Goal: Transaction & Acquisition: Download file/media

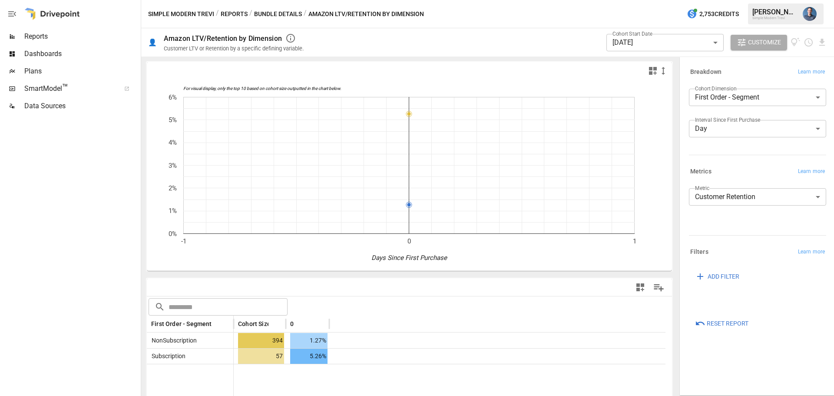
click at [228, 10] on button "Reports" at bounding box center [234, 14] width 27 height 11
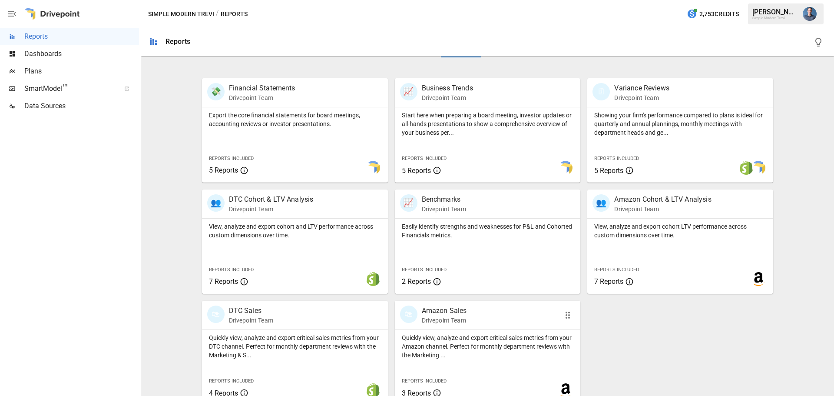
scroll to position [166, 0]
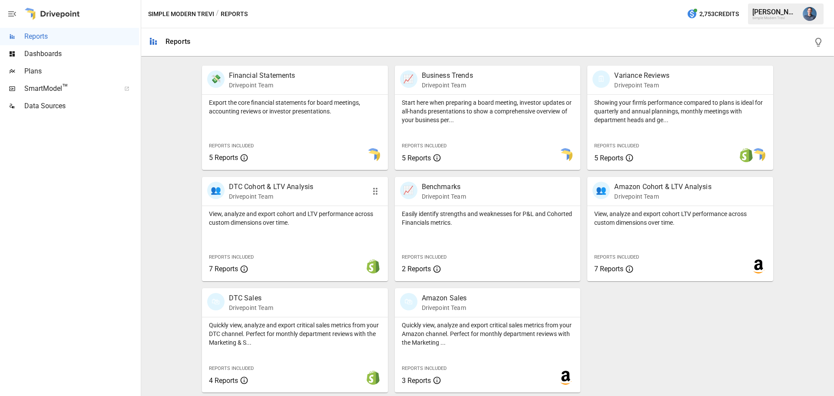
click at [275, 208] on div "View, analyze and export cohort and LTV performance across custom dimensions ov…" at bounding box center [295, 216] width 186 height 21
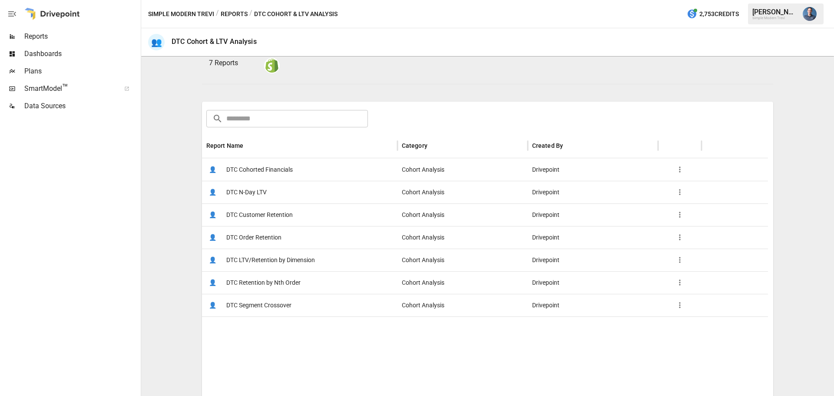
scroll to position [87, 0]
click at [287, 214] on span "DTC Customer Retention" at bounding box center [259, 214] width 66 height 22
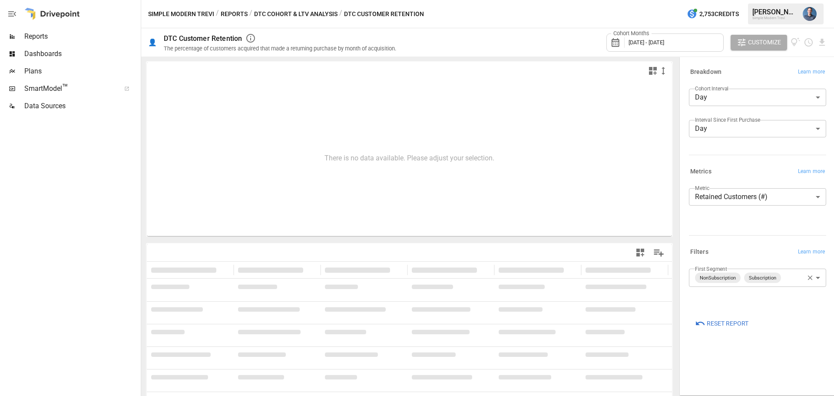
click at [755, 0] on body "**********" at bounding box center [417, 0] width 834 height 0
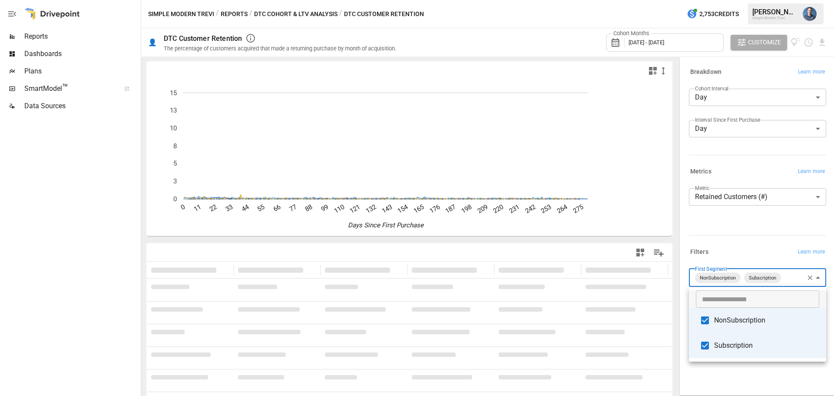
click at [717, 348] on span "Subscription" at bounding box center [766, 345] width 105 height 10
type input "**********"
click at [747, 373] on div at bounding box center [417, 198] width 834 height 396
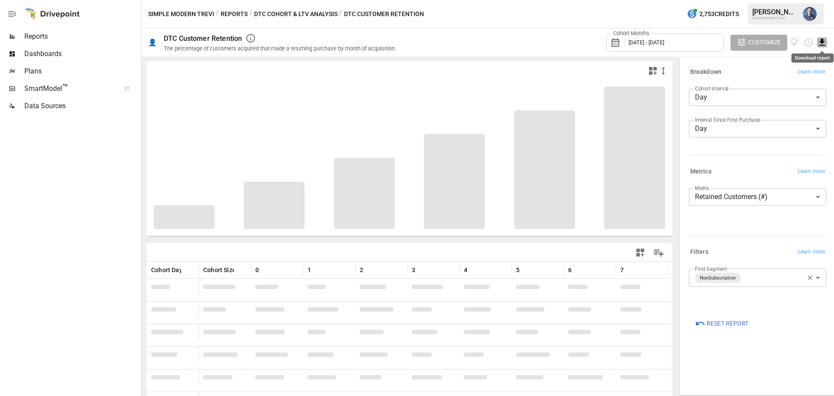
click at [823, 42] on icon "Download report" at bounding box center [822, 42] width 6 height 7
click at [795, 79] on li "Download as CSV" at bounding box center [792, 76] width 69 height 17
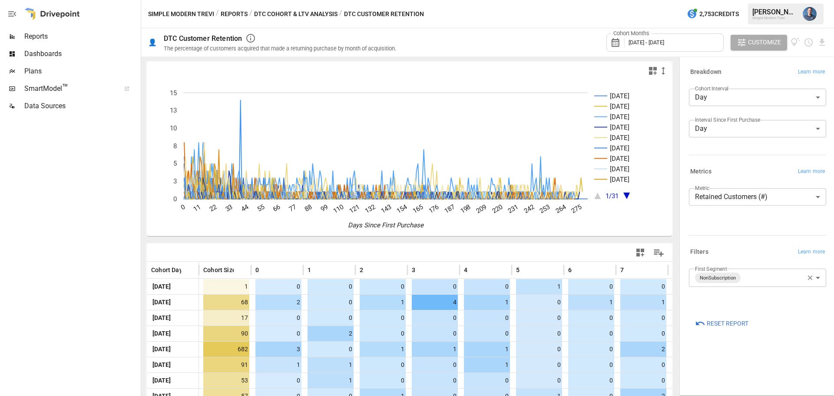
click at [816, 327] on div "Reset Report" at bounding box center [755, 321] width 141 height 19
click at [823, 43] on icon "Download report" at bounding box center [822, 42] width 10 height 10
click at [807, 59] on li "Download as PDF" at bounding box center [792, 59] width 69 height 17
